Goal: Contribute content: Contribute content

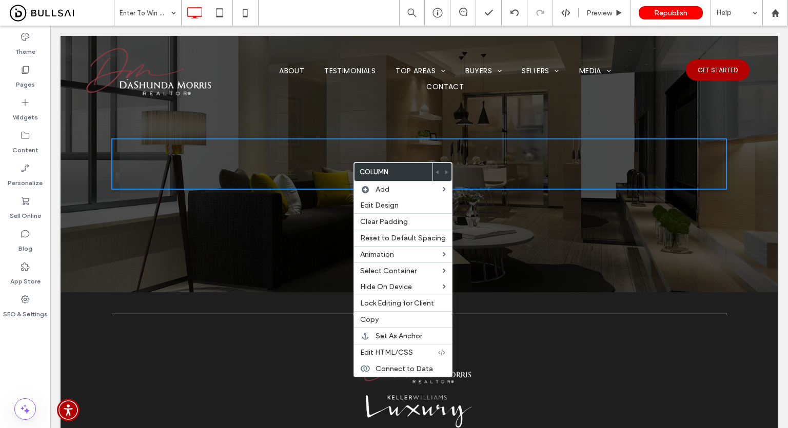
click at [299, 136] on div "Click To Paste Row + Add Section" at bounding box center [419, 164] width 717 height 256
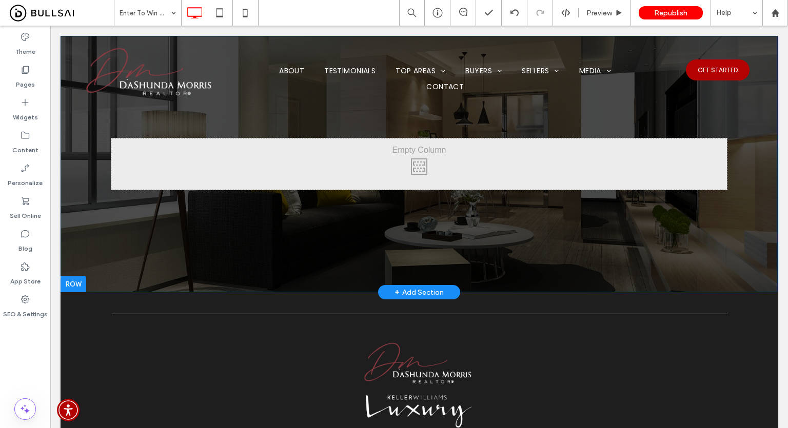
click at [234, 149] on div "Click To Paste" at bounding box center [418, 163] width 615 height 51
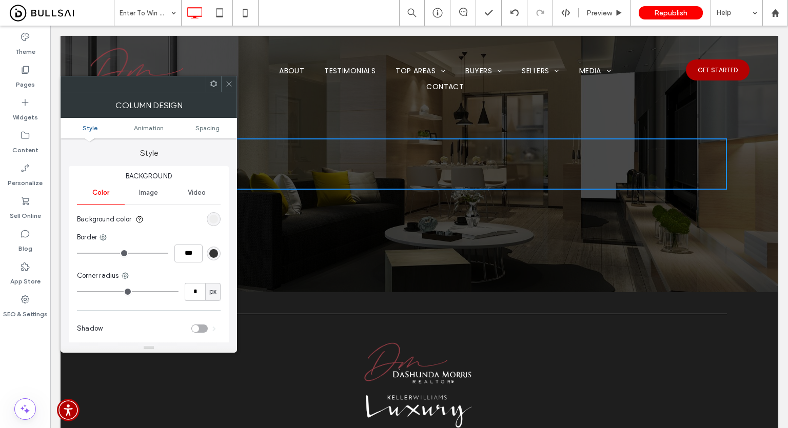
click at [212, 215] on div "rgb(236, 236, 236)" at bounding box center [213, 219] width 9 height 9
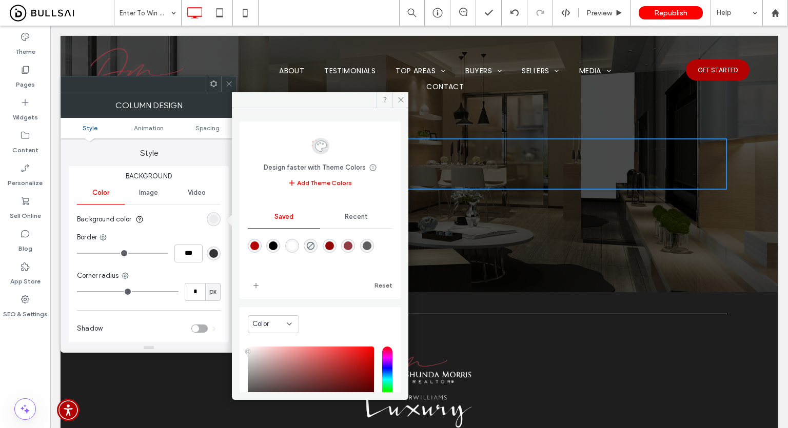
click at [296, 246] on div "rgba(255,255,255,1)" at bounding box center [292, 246] width 9 height 9
type input "*******"
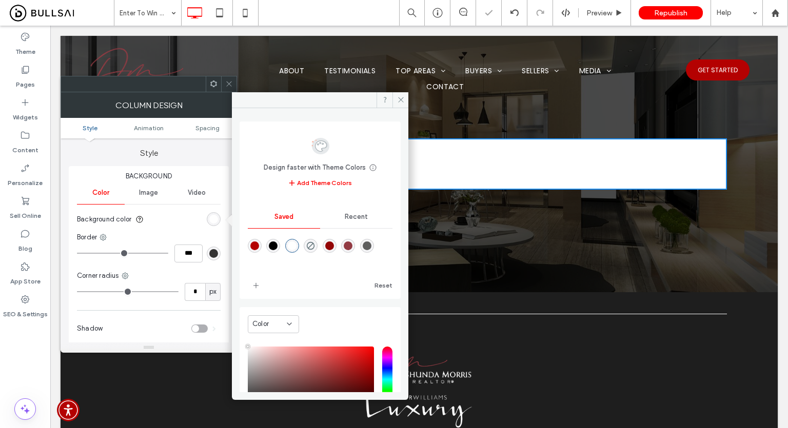
click at [230, 90] on span at bounding box center [229, 83] width 8 height 15
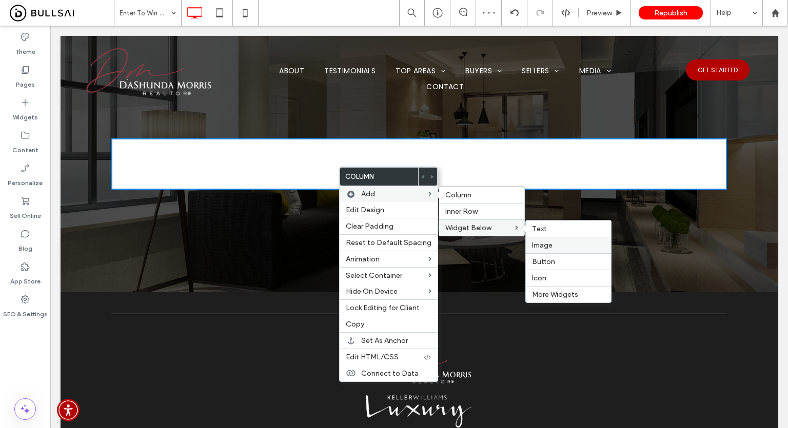
click at [542, 246] on span "Image" at bounding box center [542, 245] width 21 height 9
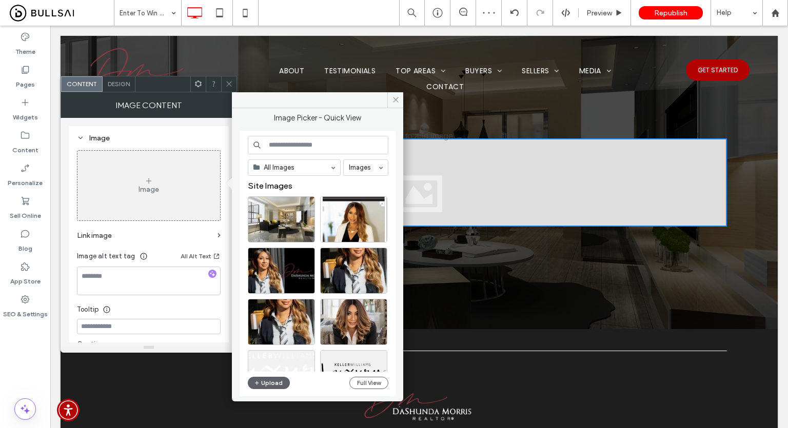
click at [269, 391] on div "All Images Images Site Images Upload Full View" at bounding box center [318, 264] width 140 height 256
click at [271, 389] on div "All Images Images Site Images Upload Full View" at bounding box center [318, 264] width 140 height 256
click at [274, 386] on button "Upload" at bounding box center [269, 383] width 42 height 12
